Goal: Entertainment & Leisure: Consume media (video, audio)

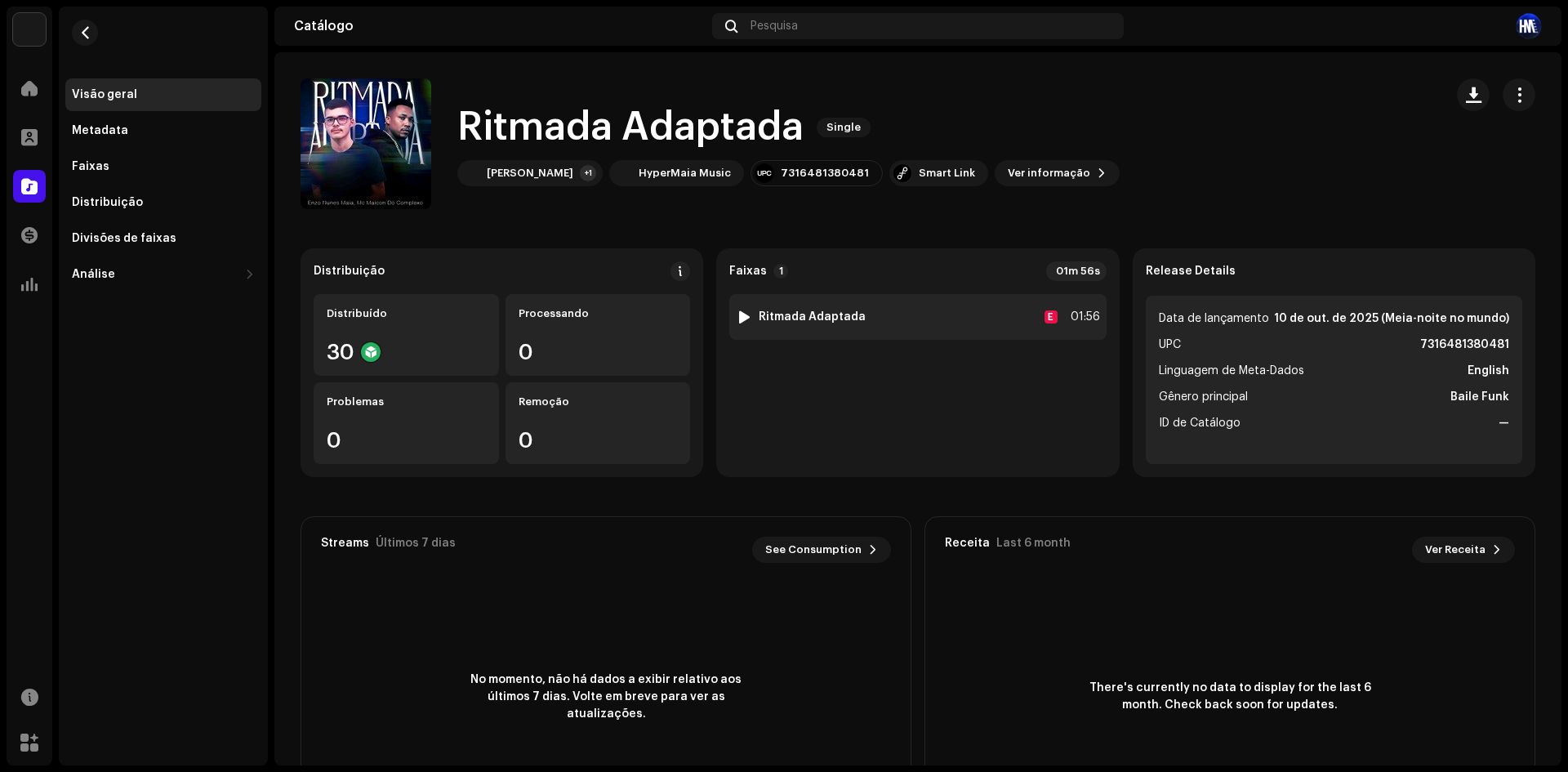
click at [738, 311] on div at bounding box center [744, 316] width 12 height 13
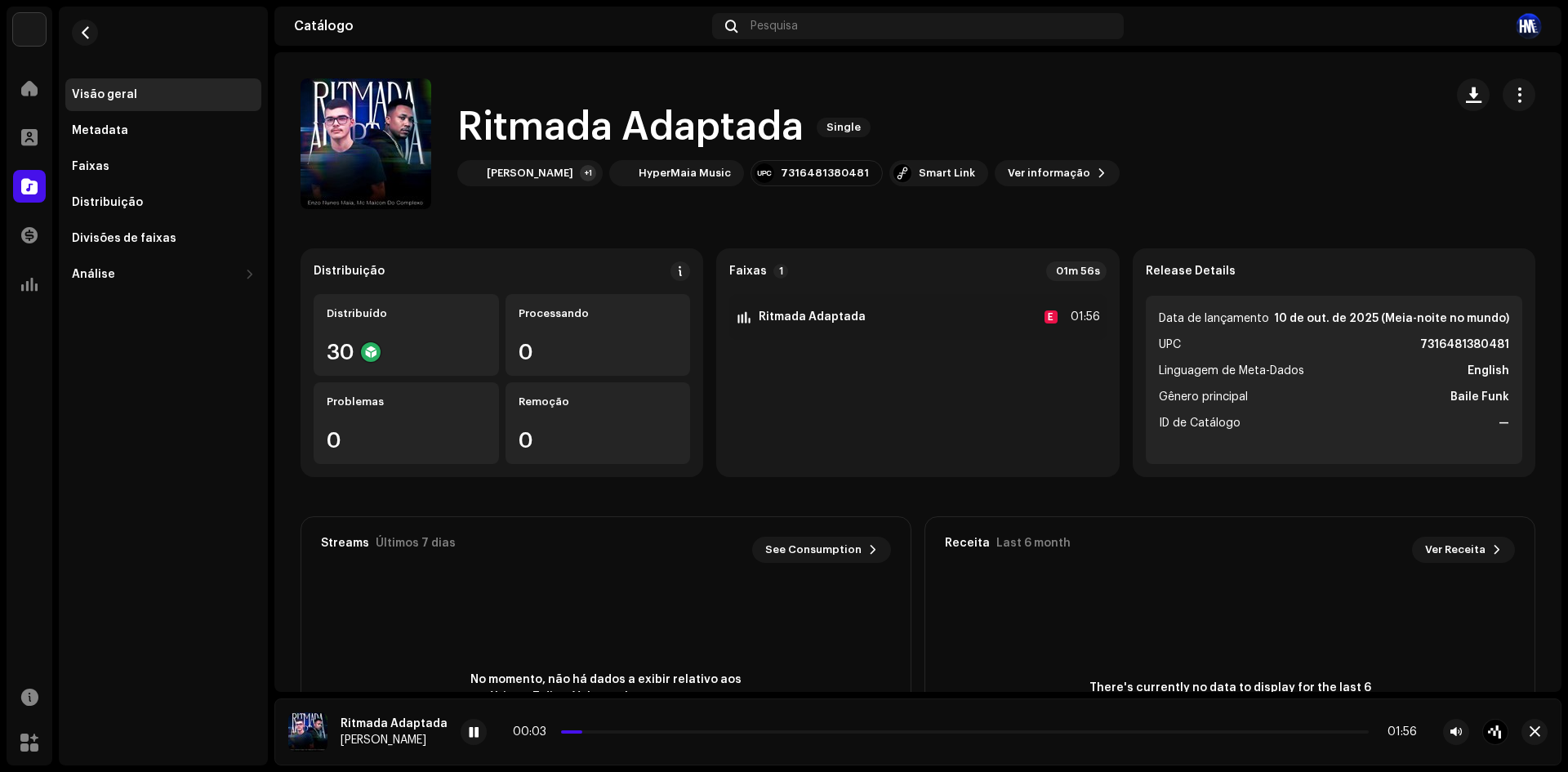
click at [946, 639] on div "There's currently no data to display for the last 6 month. Check back soon for …" at bounding box center [1230, 696] width 609 height 228
click at [453, 723] on div "Ritmada Adaptada Enzo Nunes Maia 01:02 01:56" at bounding box center [918, 731] width 1288 height 67
click at [483, 723] on div "01:02 01:56" at bounding box center [985, 732] width 1048 height 26
click at [475, 738] on div at bounding box center [474, 732] width 26 height 26
click at [561, 732] on span at bounding box center [780, 732] width 438 height 3
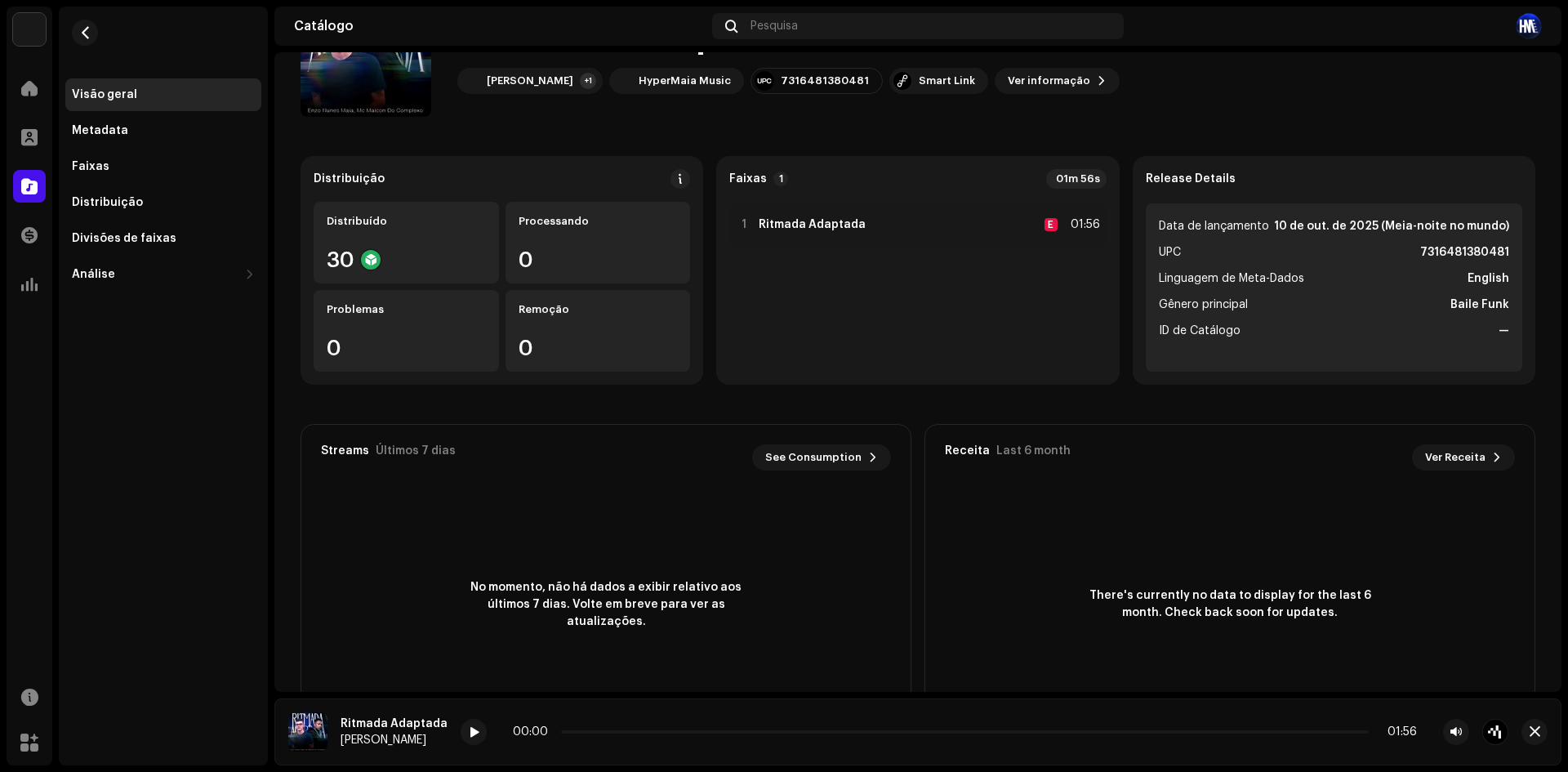
scroll to position [177, 0]
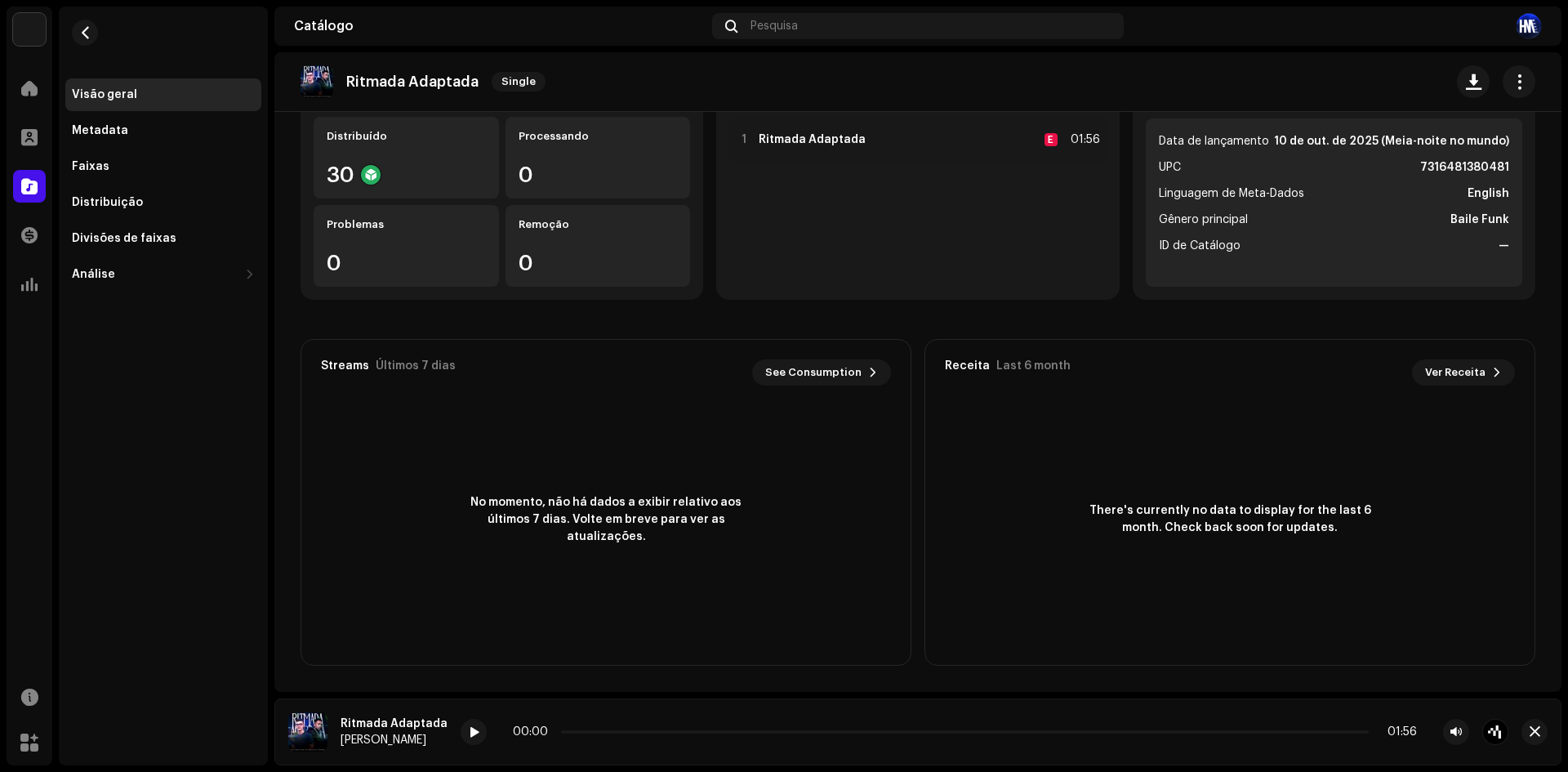
click at [461, 738] on re-a-play-button at bounding box center [474, 732] width 26 height 26
click at [469, 735] on span at bounding box center [473, 732] width 10 height 13
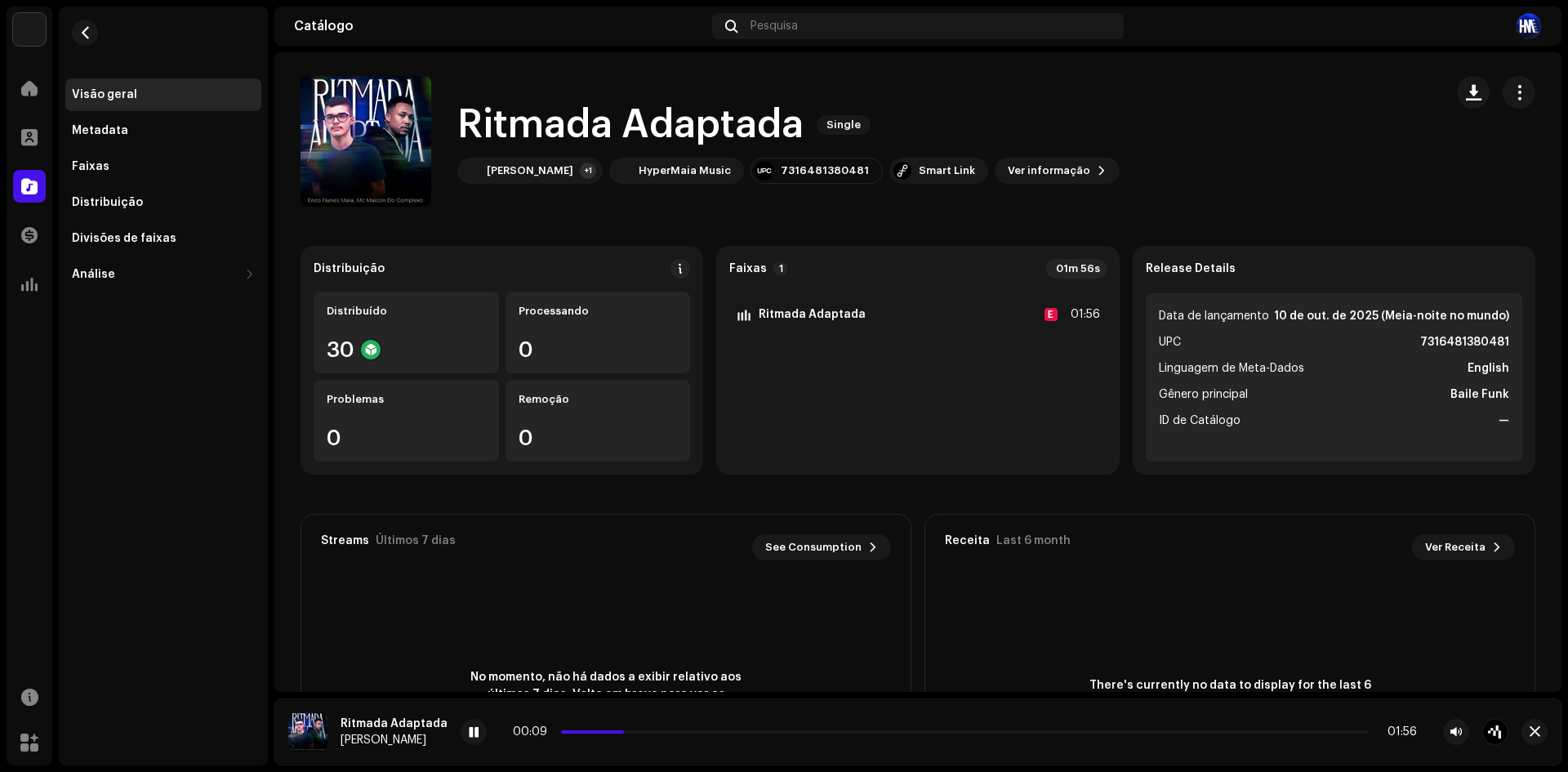
scroll to position [0, 0]
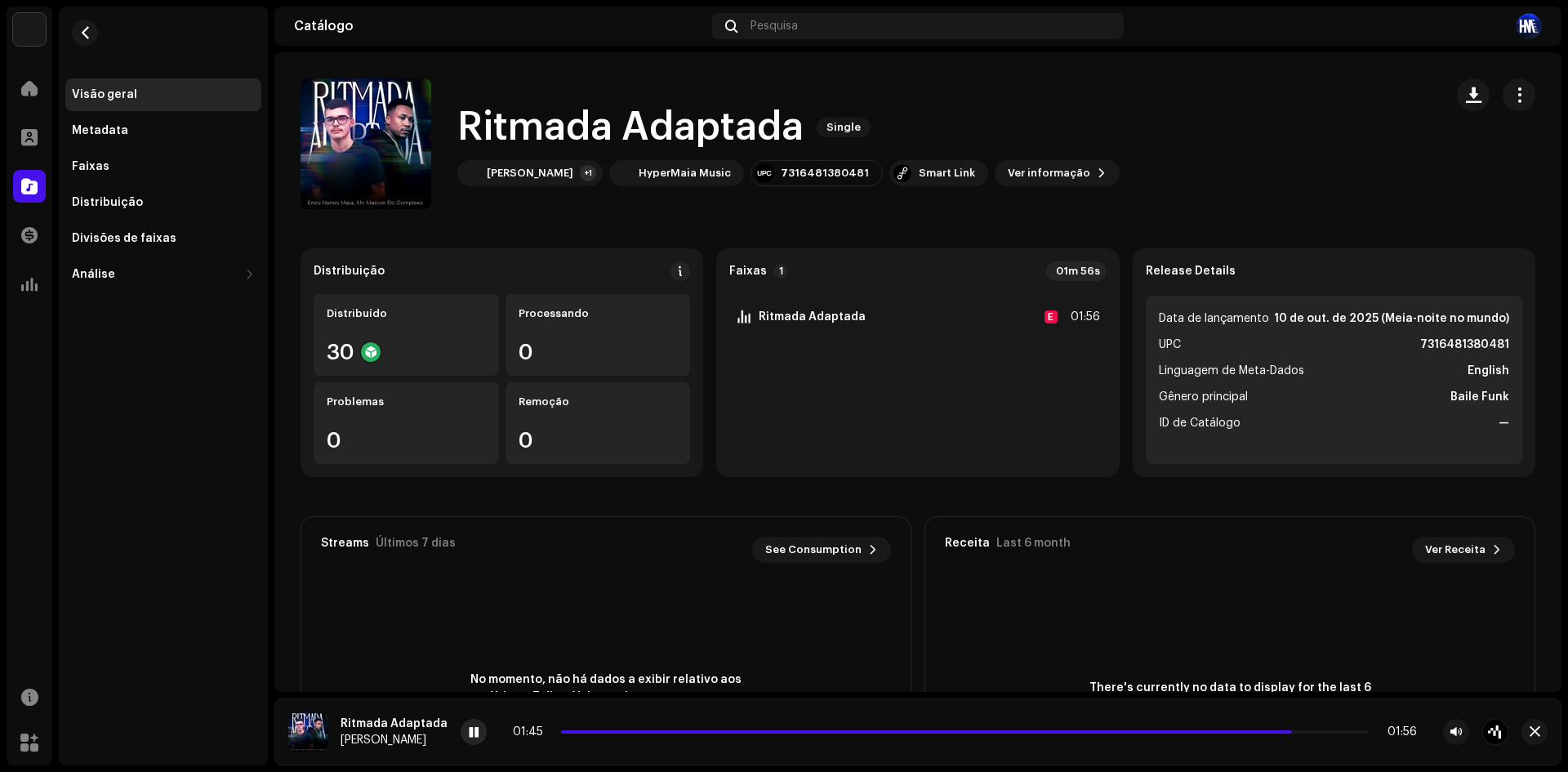
click at [471, 734] on span at bounding box center [473, 732] width 10 height 13
